Goal: Find contact information: Find contact information

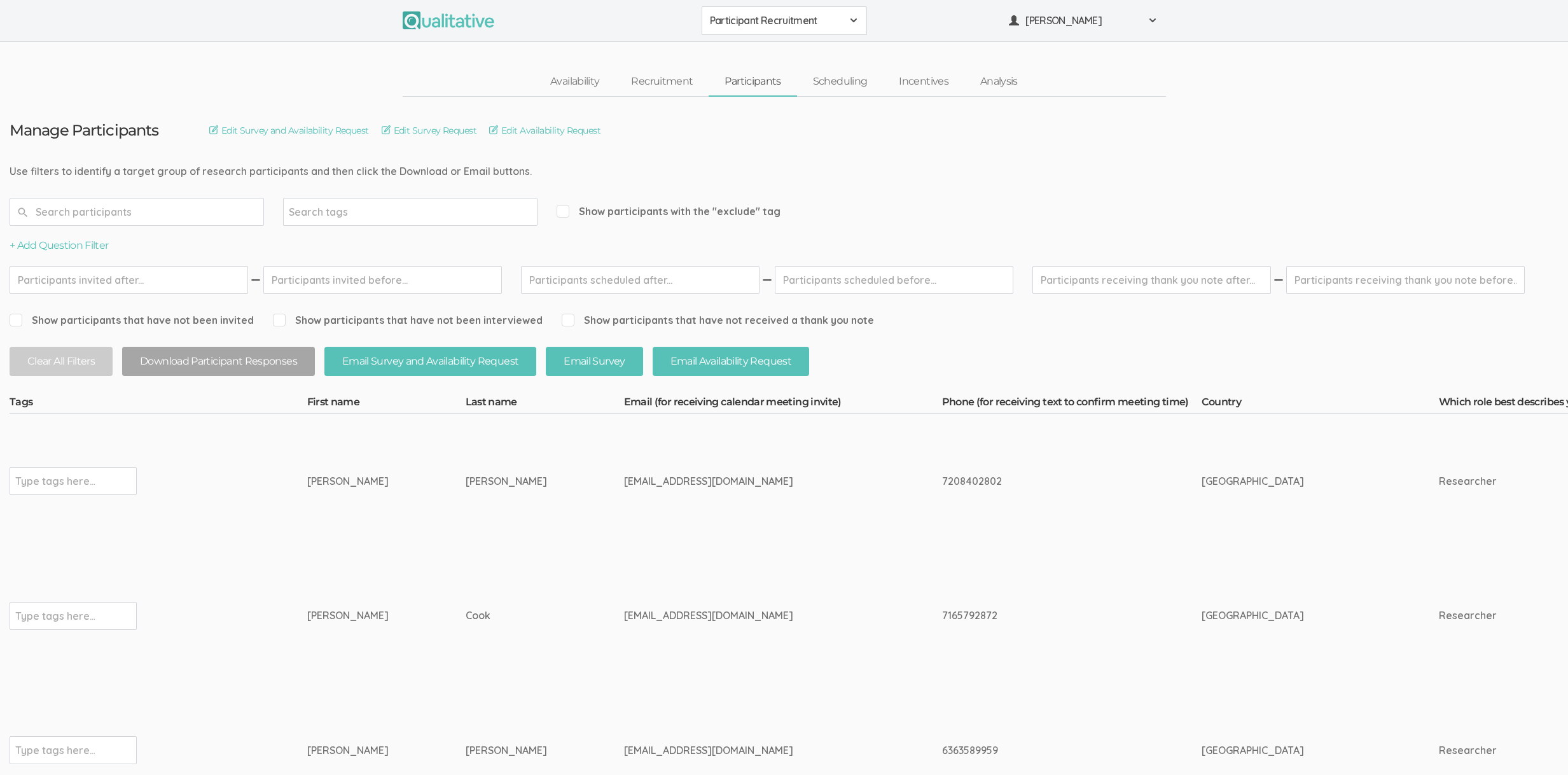
click at [466, 545] on td "[PERSON_NAME]" at bounding box center [545, 481] width 159 height 135
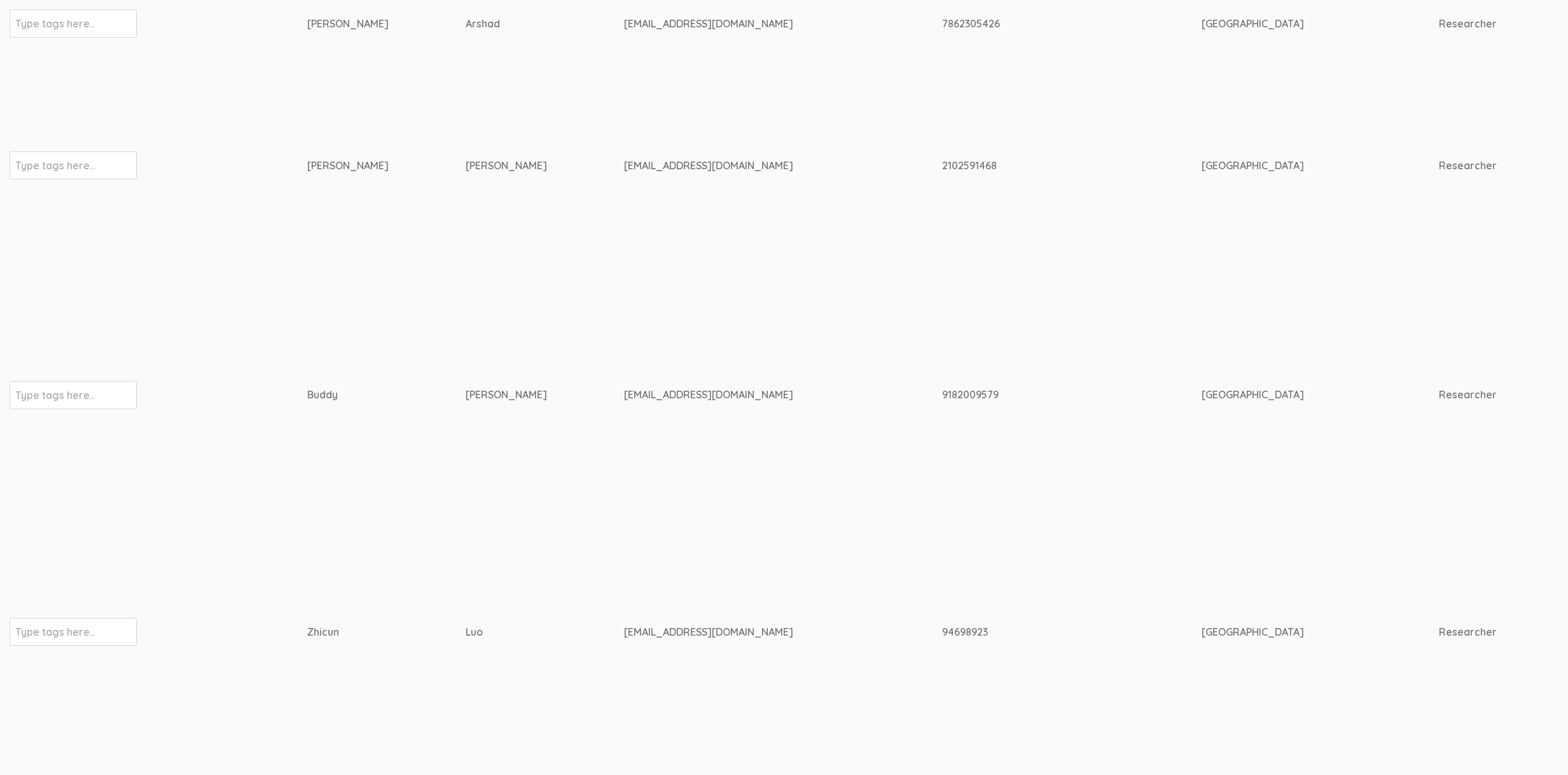
click at [624, 388] on div "[EMAIL_ADDRESS][DOMAIN_NAME]" at bounding box center [759, 394] width 270 height 14
copy tr "[EMAIL_ADDRESS][DOMAIN_NAME]"
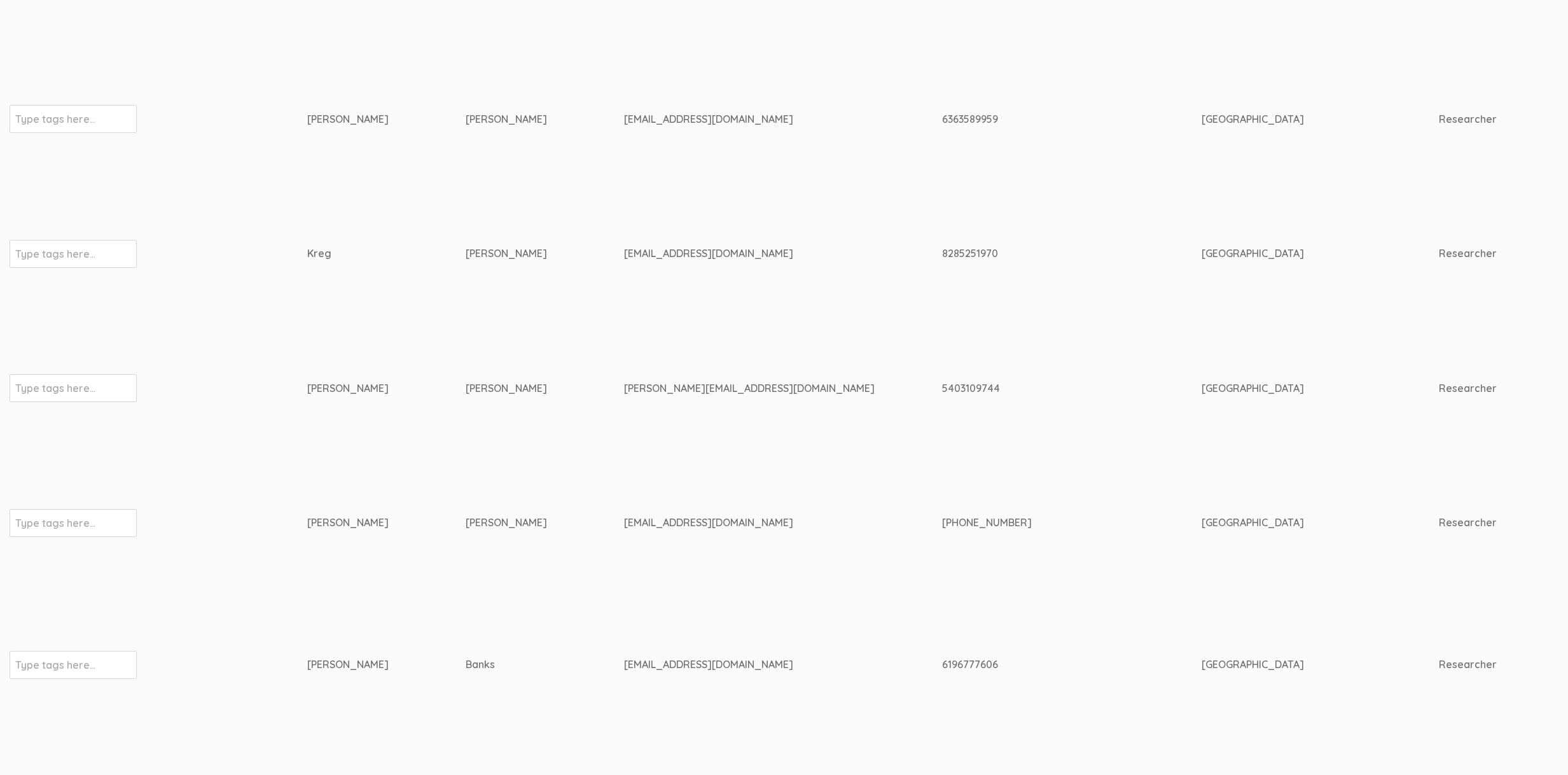
scroll to position [0, 0]
